Goal: Transaction & Acquisition: Obtain resource

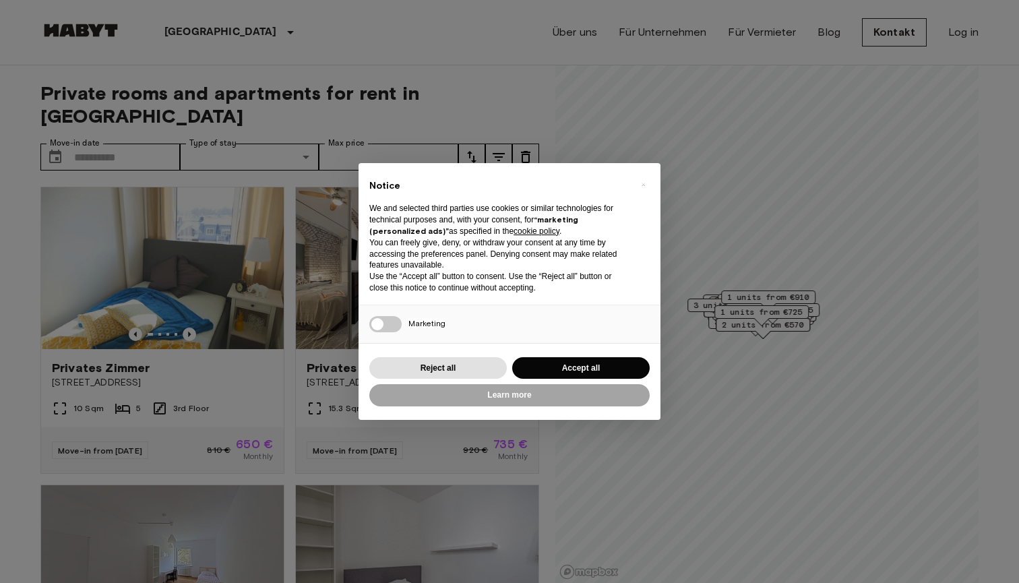
click at [579, 377] on div "Reject all Accept all" at bounding box center [509, 369] width 280 height 28
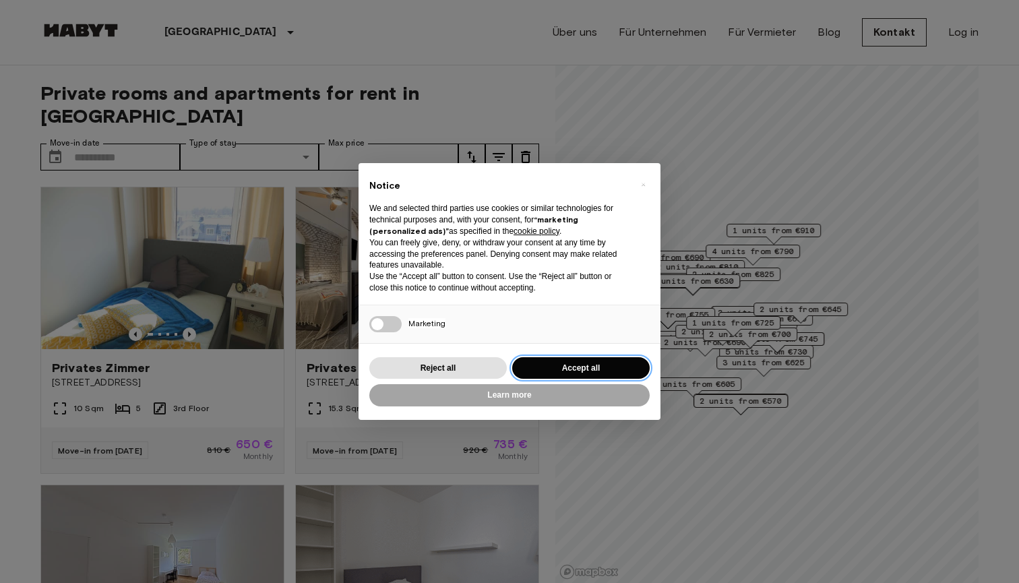
click at [578, 370] on button "Accept all" at bounding box center [581, 368] width 138 height 22
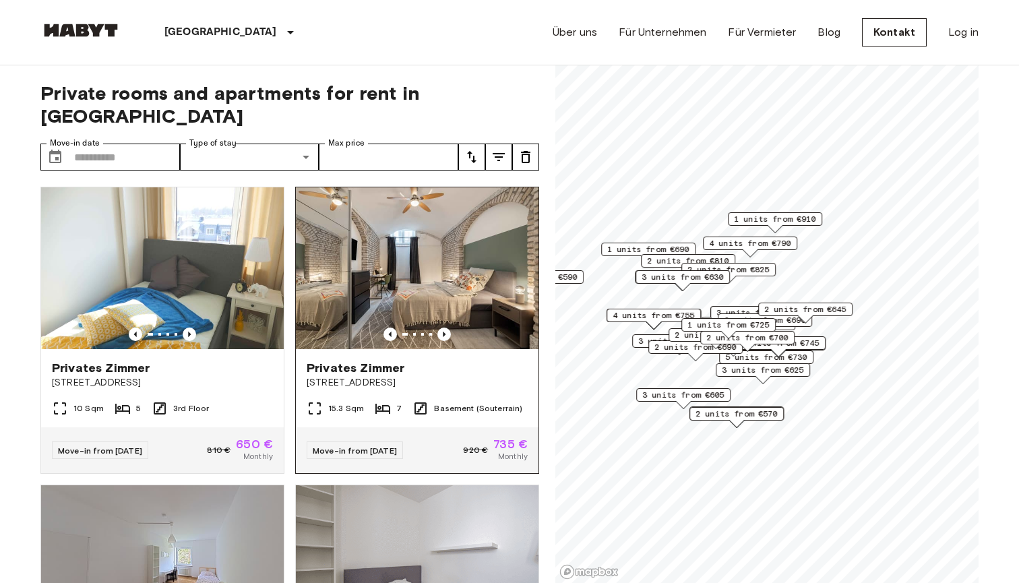
click at [463, 261] on img at bounding box center [417, 268] width 243 height 162
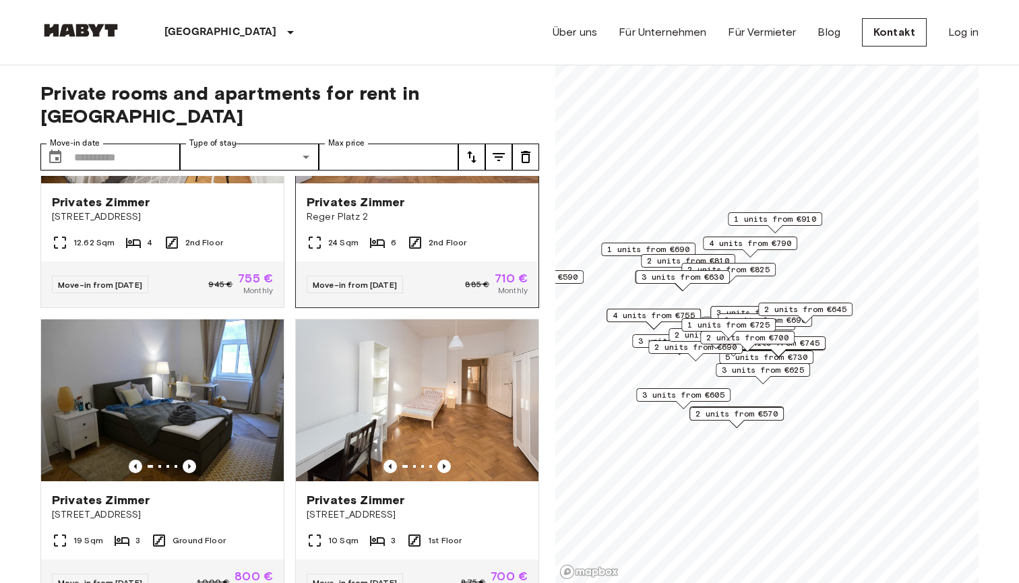
scroll to position [3282, 0]
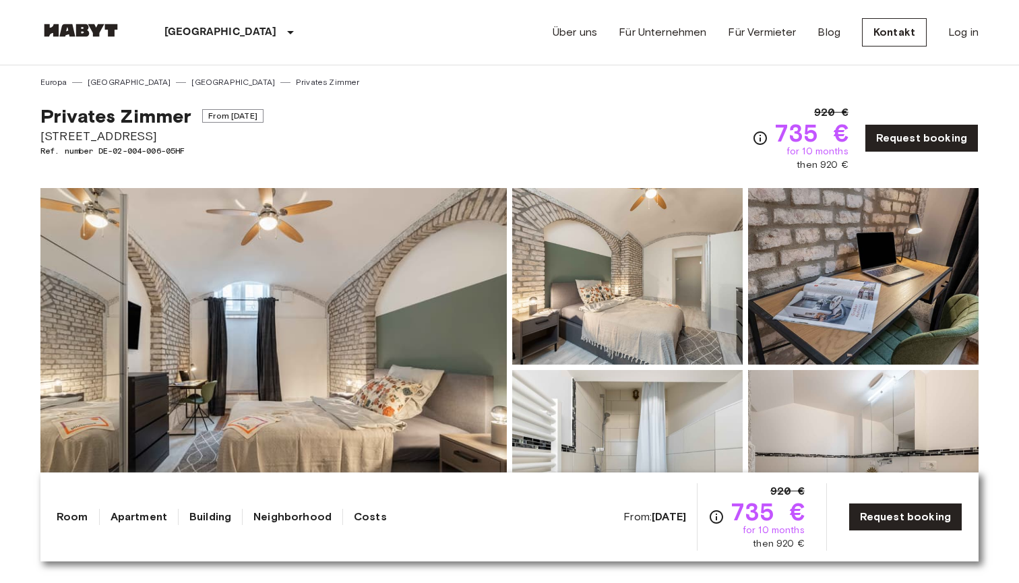
click at [456, 307] on img at bounding box center [273, 367] width 466 height 359
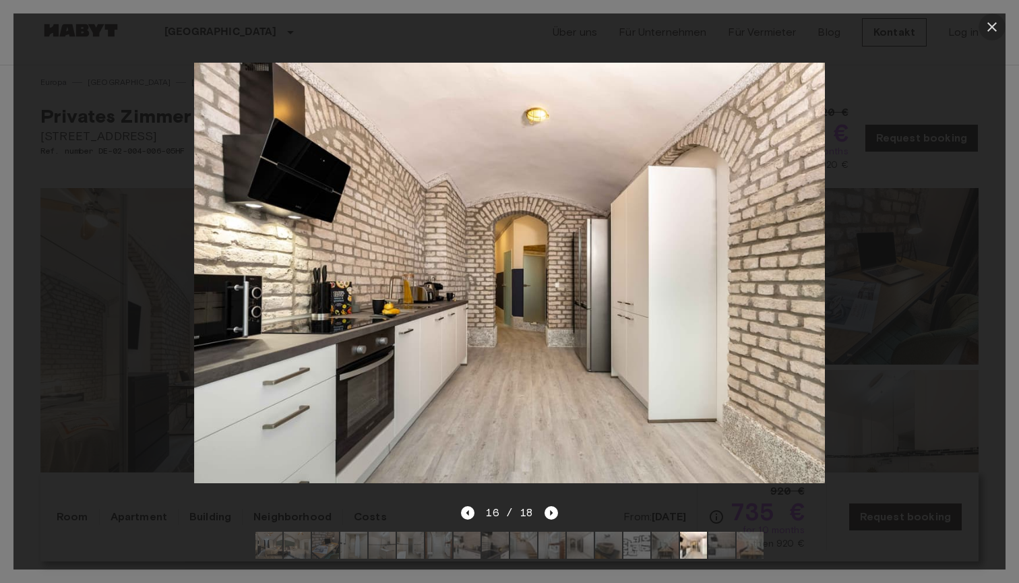
click at [996, 32] on icon "button" at bounding box center [992, 27] width 16 height 16
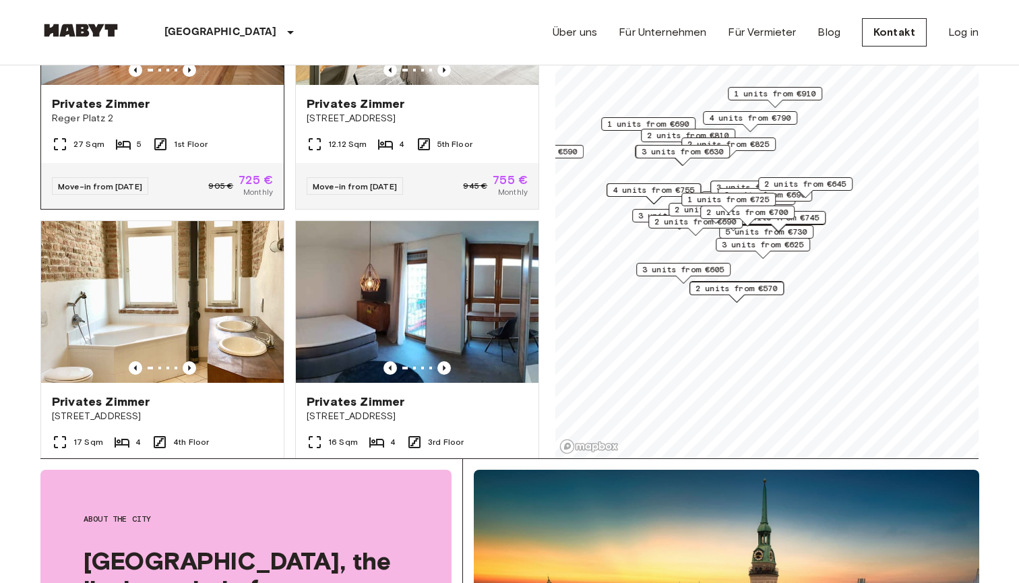
scroll to position [124, 0]
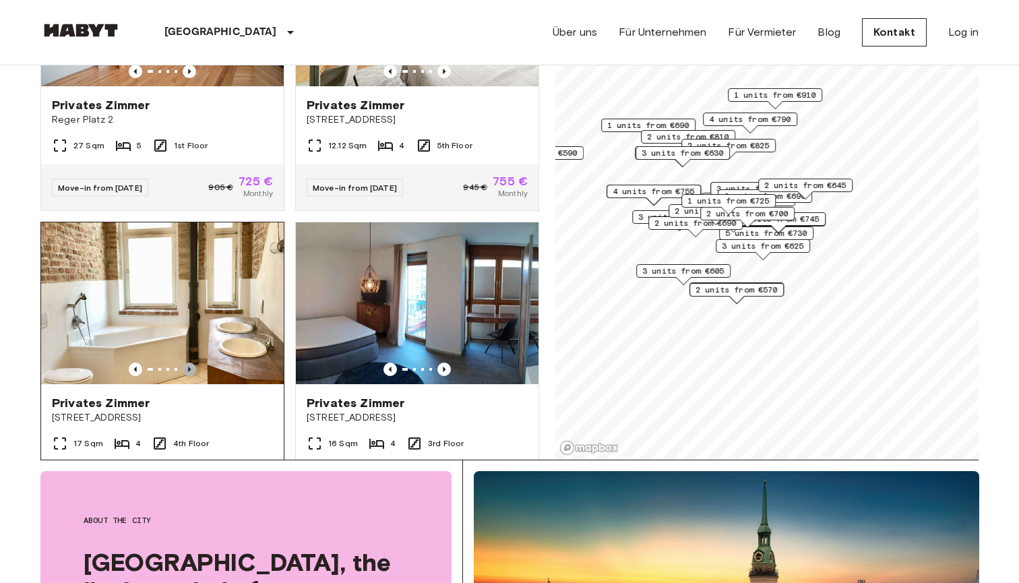
click at [186, 363] on icon "Previous image" at bounding box center [189, 369] width 13 height 13
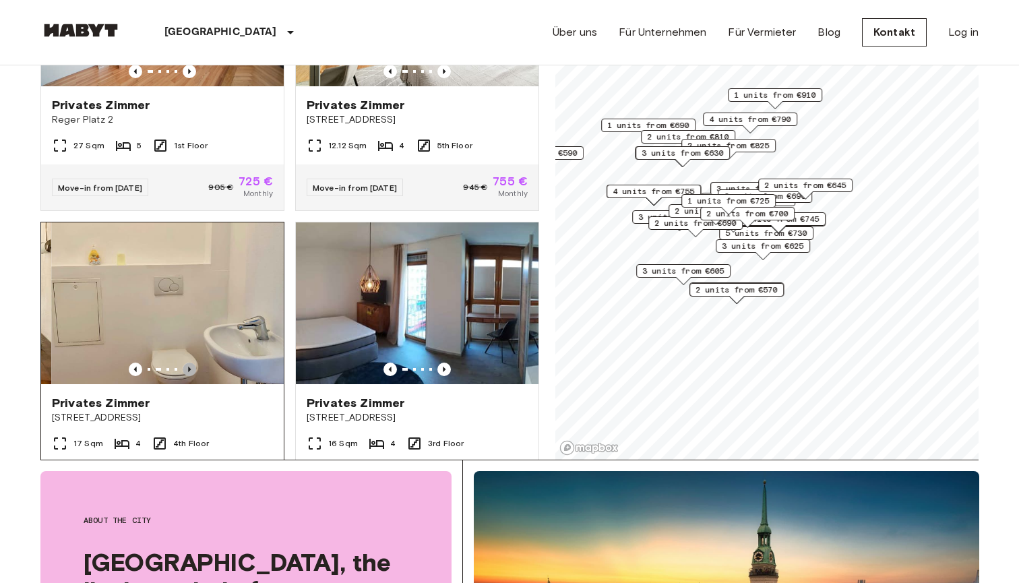
click at [187, 363] on icon "Previous image" at bounding box center [189, 369] width 13 height 13
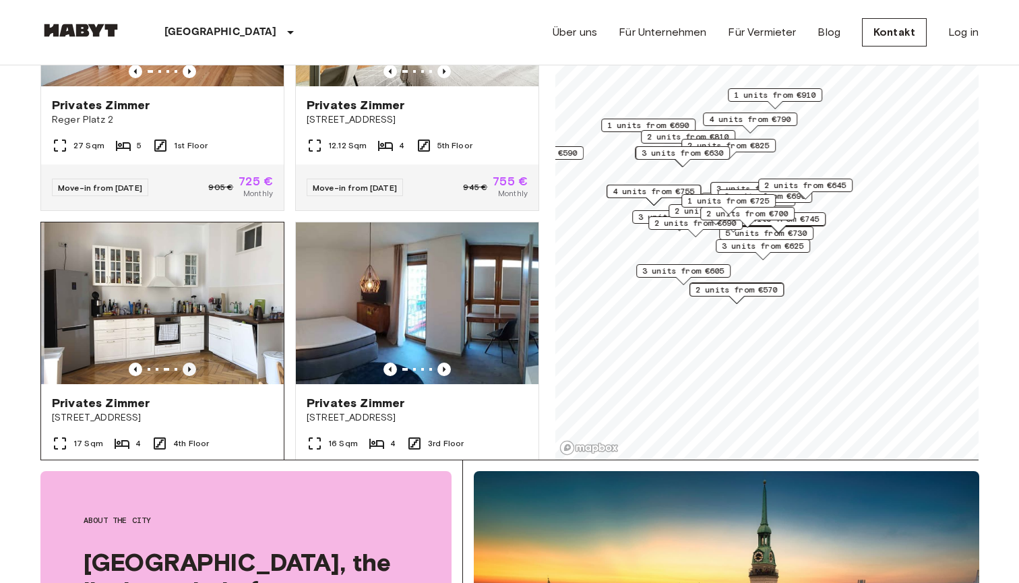
click at [187, 363] on icon "Previous image" at bounding box center [189, 369] width 13 height 13
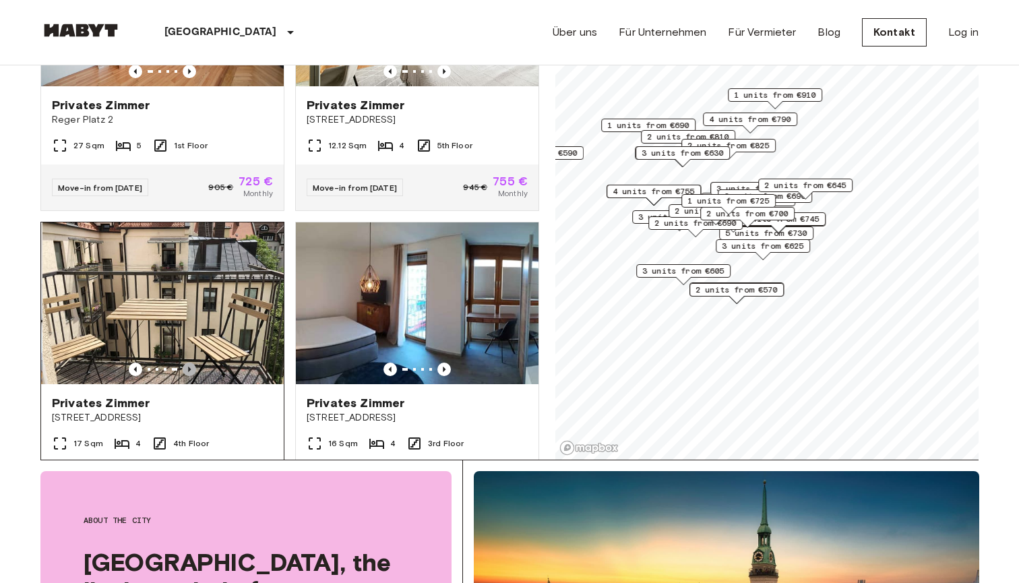
click at [187, 363] on icon "Previous image" at bounding box center [189, 369] width 13 height 13
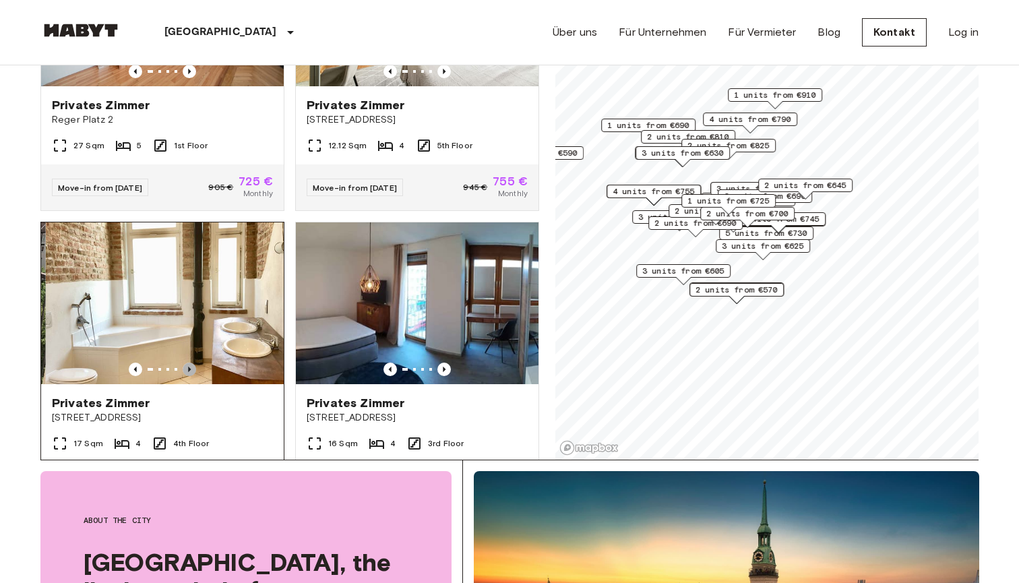
click at [187, 363] on icon "Previous image" at bounding box center [189, 369] width 13 height 13
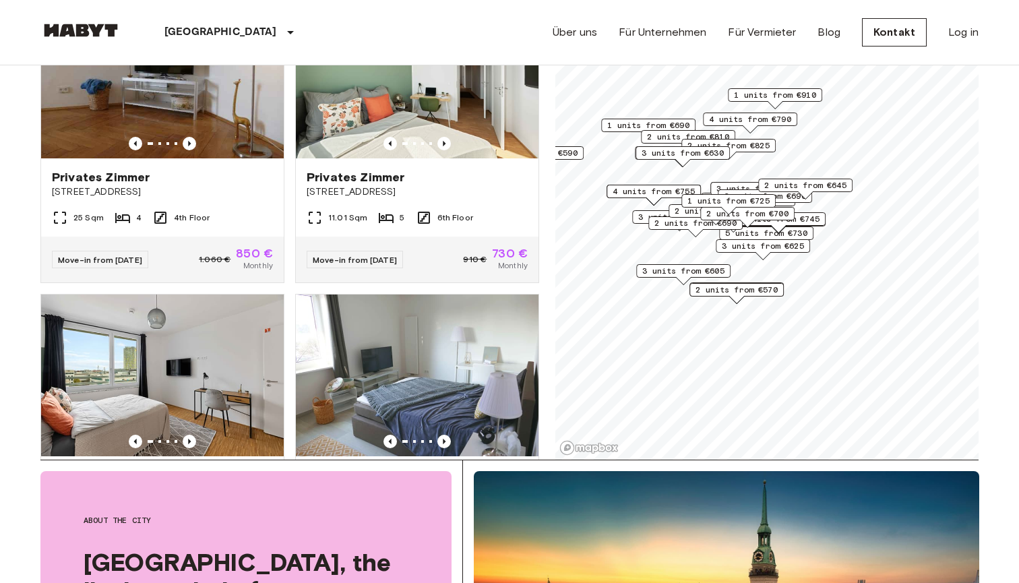
scroll to position [5431, 0]
